Goal: Information Seeking & Learning: Learn about a topic

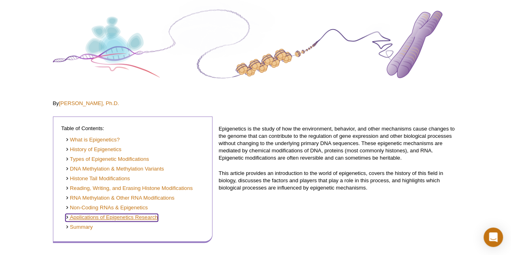
click at [113, 220] on link "Applications of Epigenetics Research" at bounding box center [111, 218] width 92 height 8
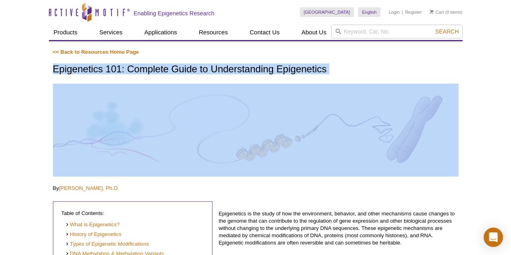
drag, startPoint x: 49, startPoint y: 69, endPoint x: 333, endPoint y: 78, distance: 284.0
copy div "Epigenetics 101: Complete Guide to Understanding Epigenetics"
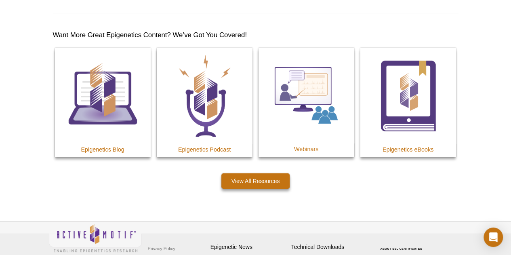
scroll to position [4485, 0]
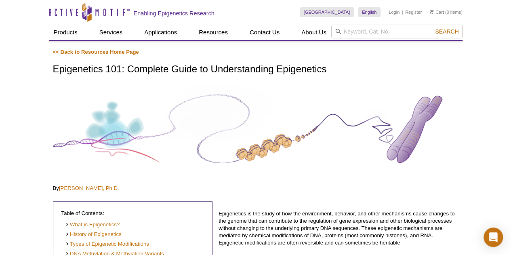
click at [270, 143] on img at bounding box center [255, 129] width 405 height 91
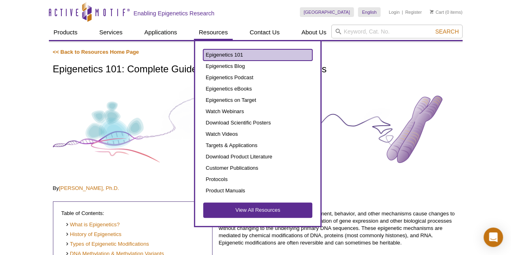
click at [225, 55] on link "Epigenetics 101" at bounding box center [257, 54] width 109 height 11
